Goal: Check status: Check status

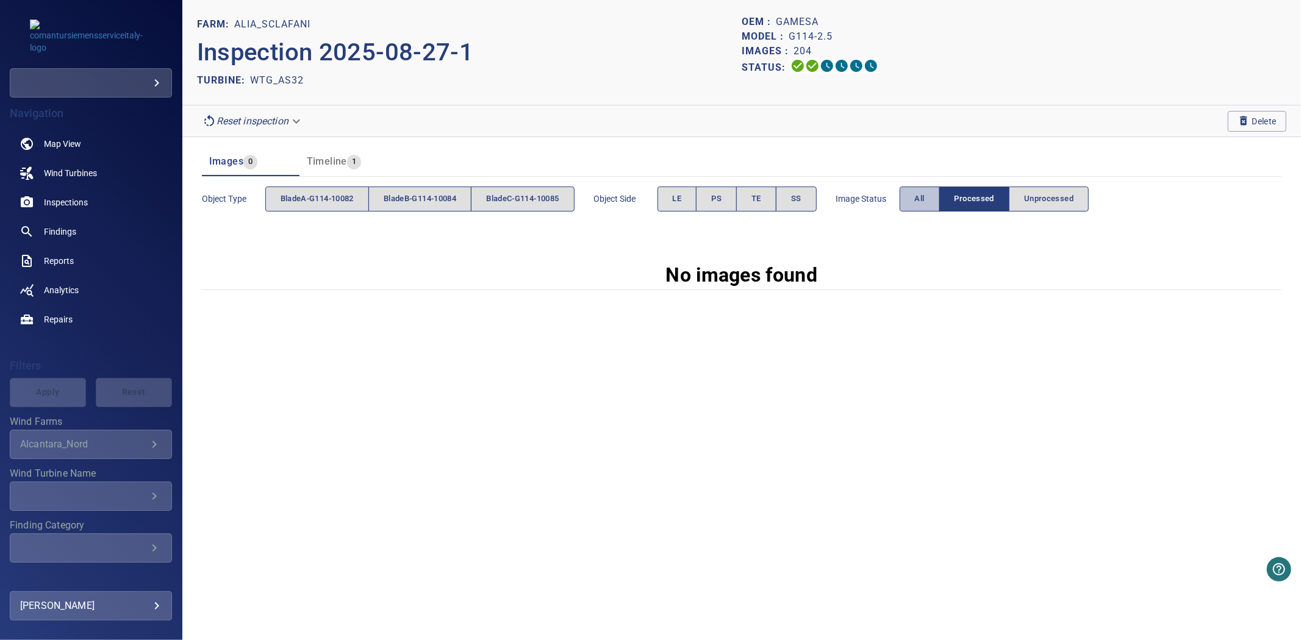
click at [940, 192] on button "All" at bounding box center [920, 199] width 40 height 25
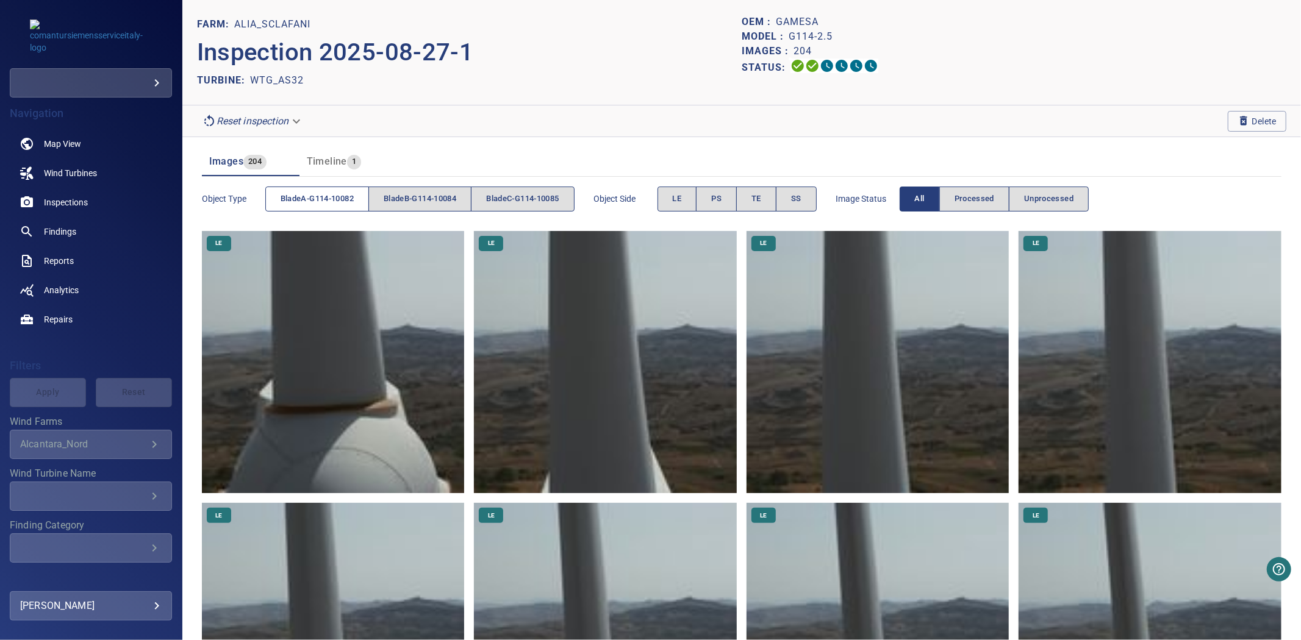
click at [313, 198] on span "bladeA-G114-10082" at bounding box center [317, 199] width 73 height 14
click at [454, 206] on span "bladeB-G114-10084" at bounding box center [420, 199] width 73 height 14
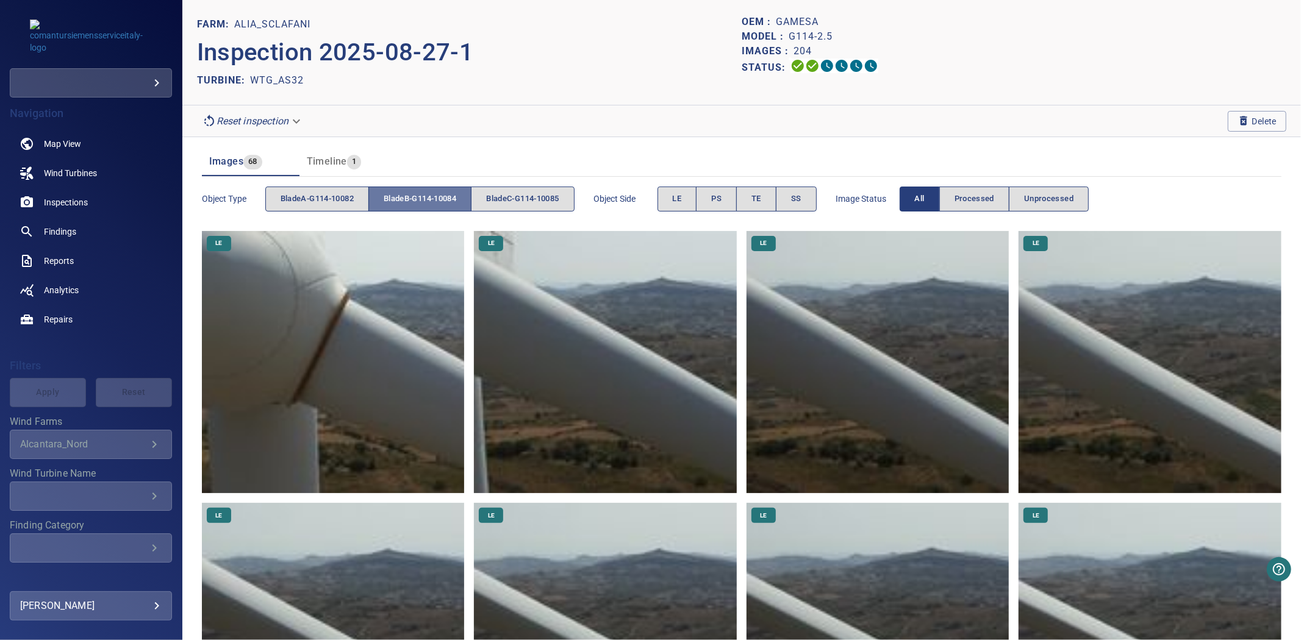
click at [450, 205] on span "bladeB-G114-10084" at bounding box center [420, 199] width 73 height 14
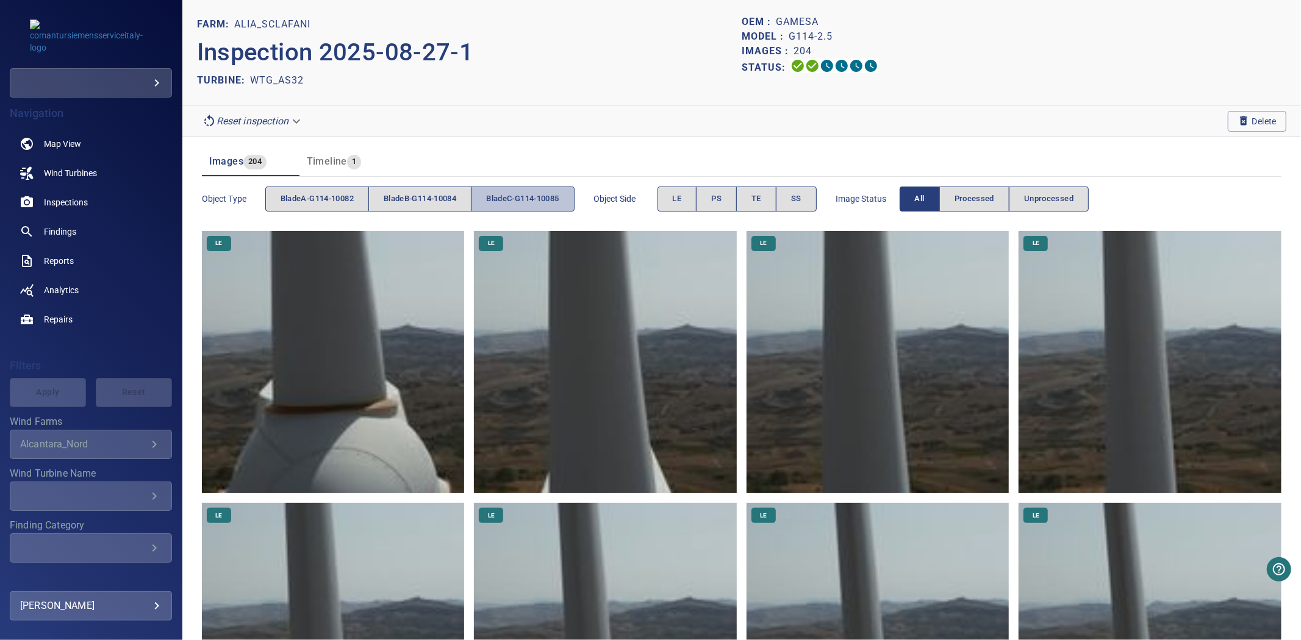
click at [547, 205] on span "bladeC-G114-10085" at bounding box center [522, 199] width 73 height 14
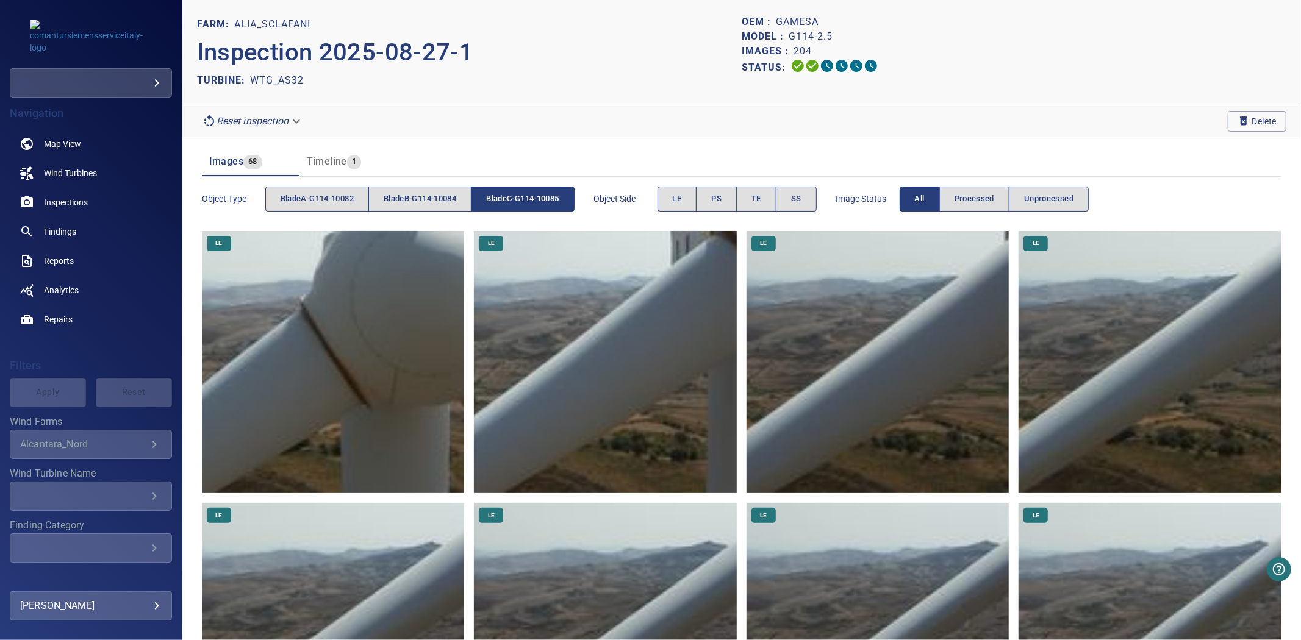
click at [547, 205] on span "bladeC-G114-10085" at bounding box center [522, 199] width 73 height 14
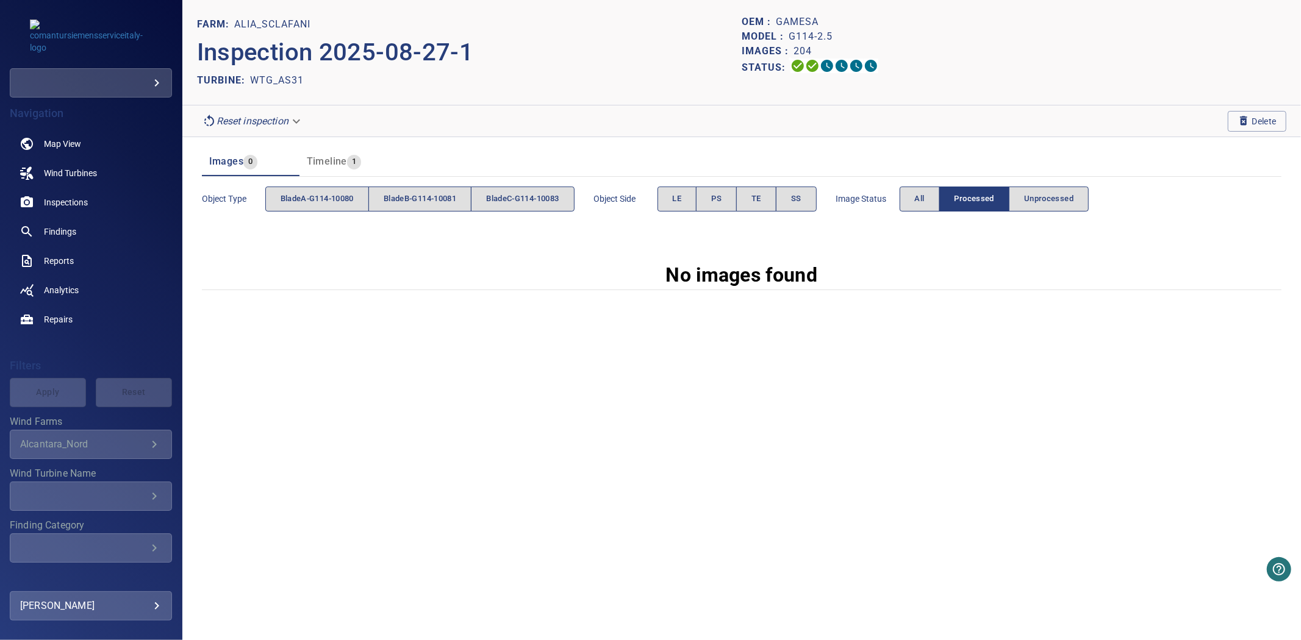
click at [900, 200] on span "Image Status" at bounding box center [867, 199] width 63 height 12
click at [909, 200] on button "All" at bounding box center [920, 199] width 40 height 25
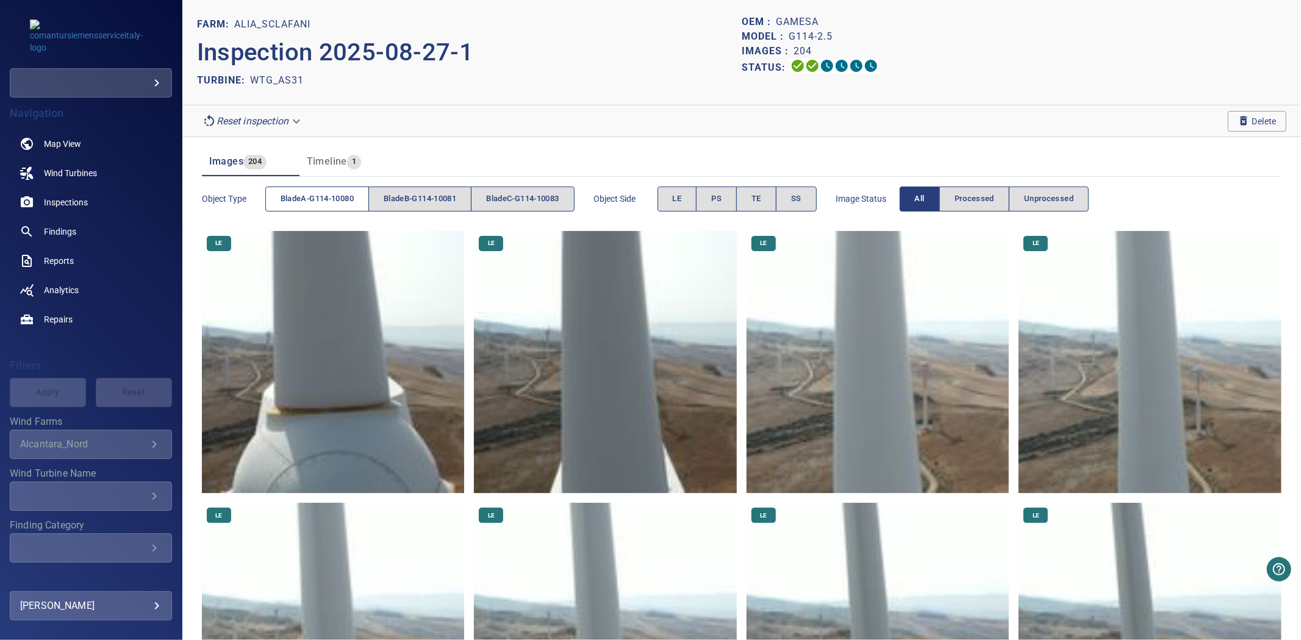
click at [317, 190] on button "bladeA-G114-10080" at bounding box center [317, 199] width 104 height 25
click at [318, 192] on button "bladeA-G114-10080" at bounding box center [317, 199] width 104 height 25
click at [431, 196] on span "bladeB-G114-10081" at bounding box center [420, 199] width 73 height 14
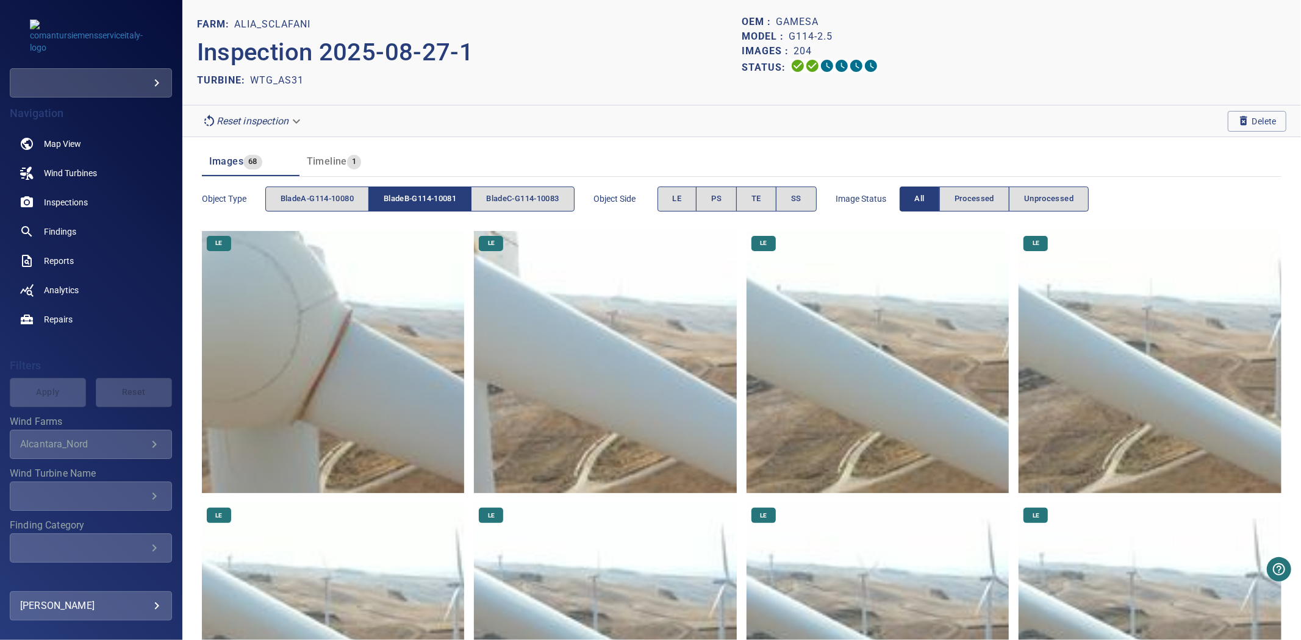
drag, startPoint x: 318, startPoint y: 192, endPoint x: 432, endPoint y: 196, distance: 113.5
click at [432, 196] on span "bladeB-G114-10081" at bounding box center [420, 199] width 73 height 14
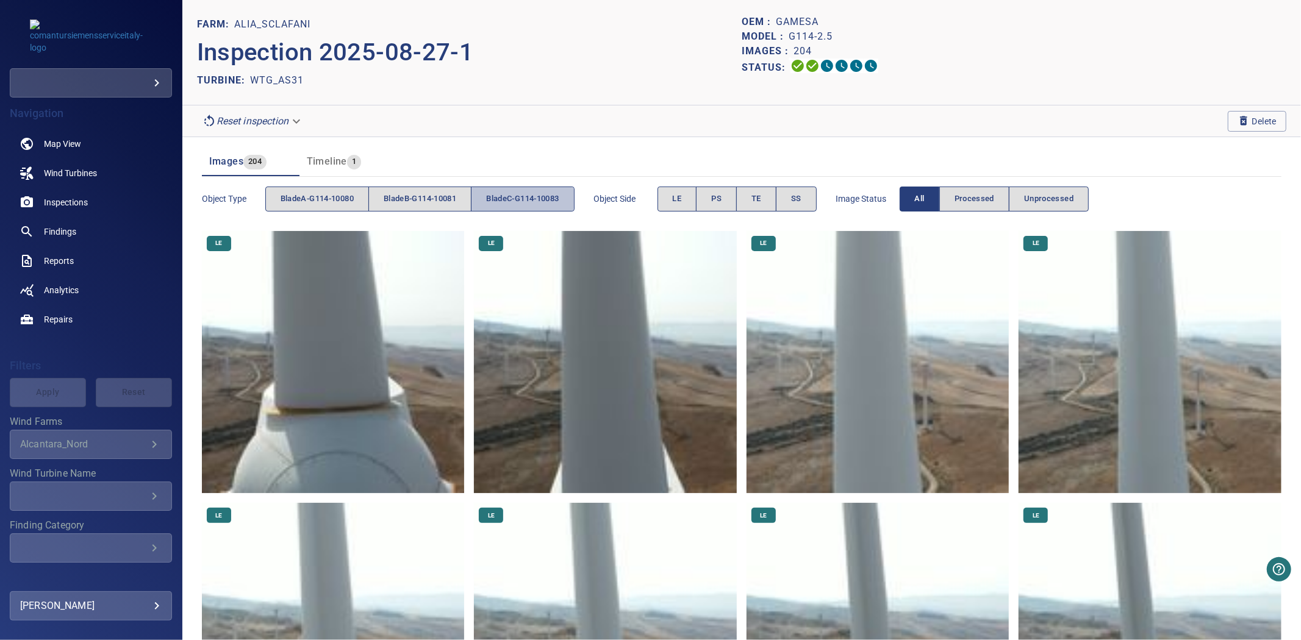
click at [517, 206] on span "bladeC-G114-10083" at bounding box center [522, 199] width 73 height 14
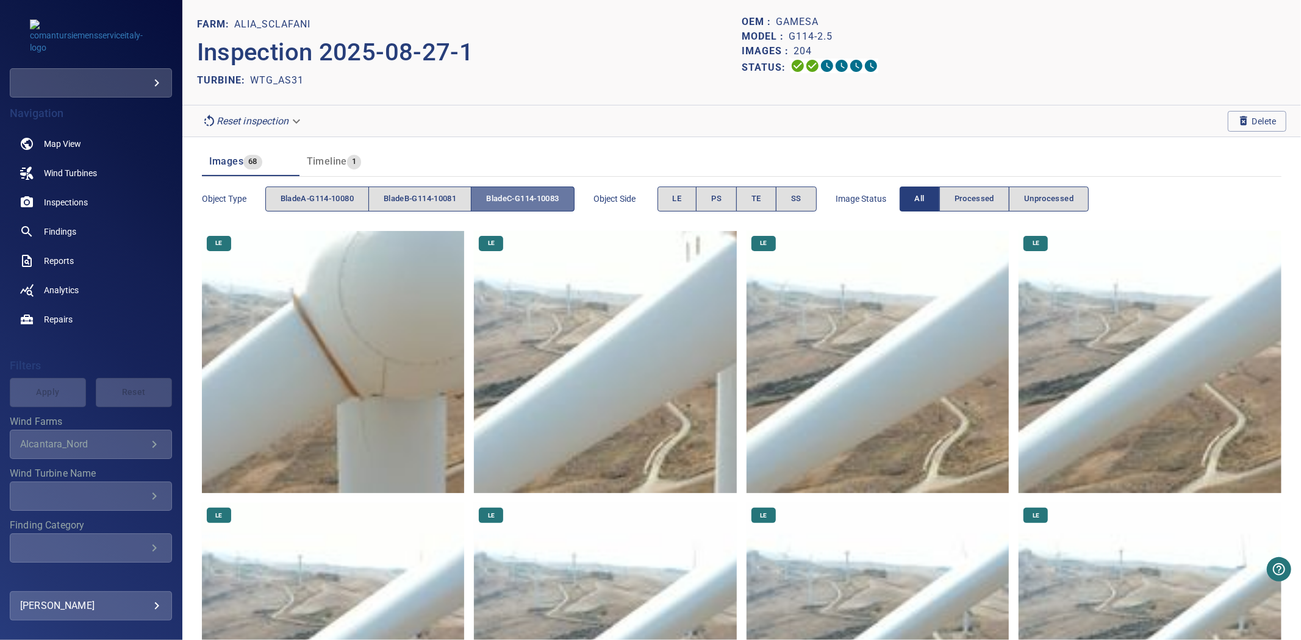
click at [517, 206] on span "bladeC-G114-10083" at bounding box center [522, 199] width 73 height 14
